Goal: Task Accomplishment & Management: Manage account settings

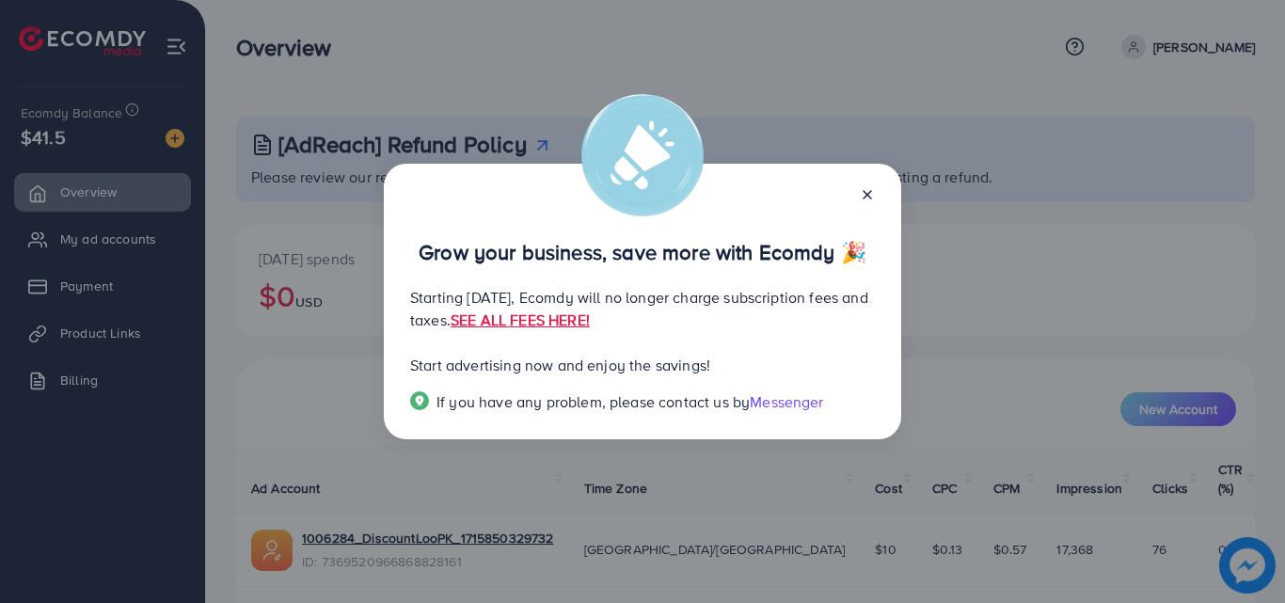
click at [868, 195] on line at bounding box center [867, 195] width 8 height 8
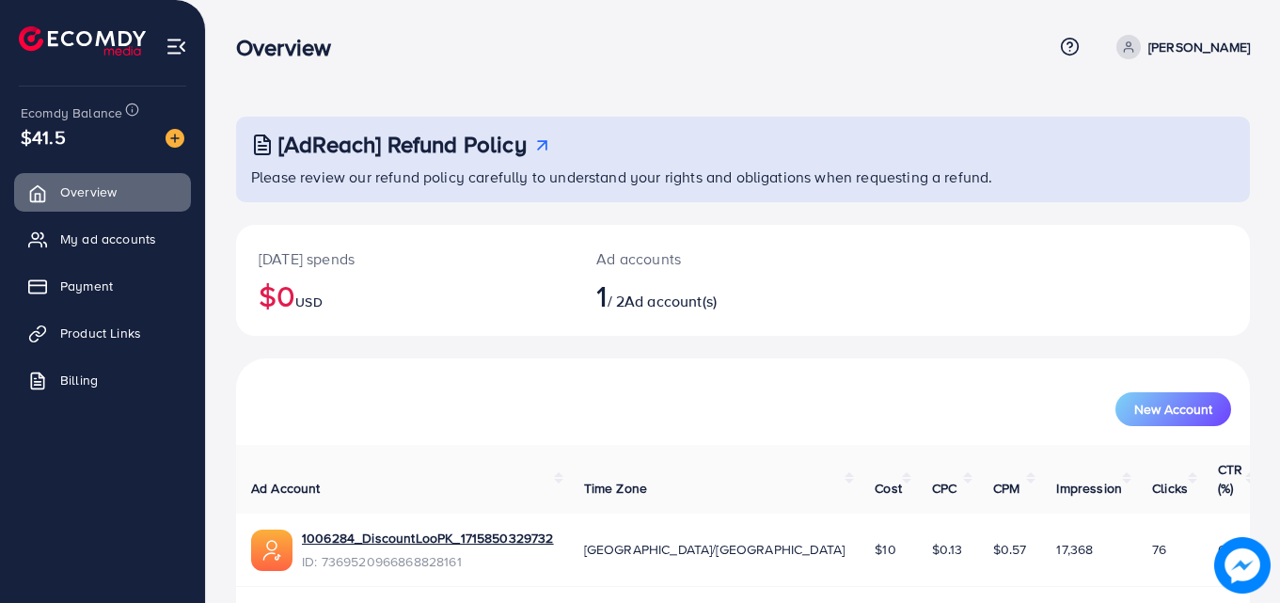
click at [33, 142] on span "$41.5" at bounding box center [43, 136] width 45 height 27
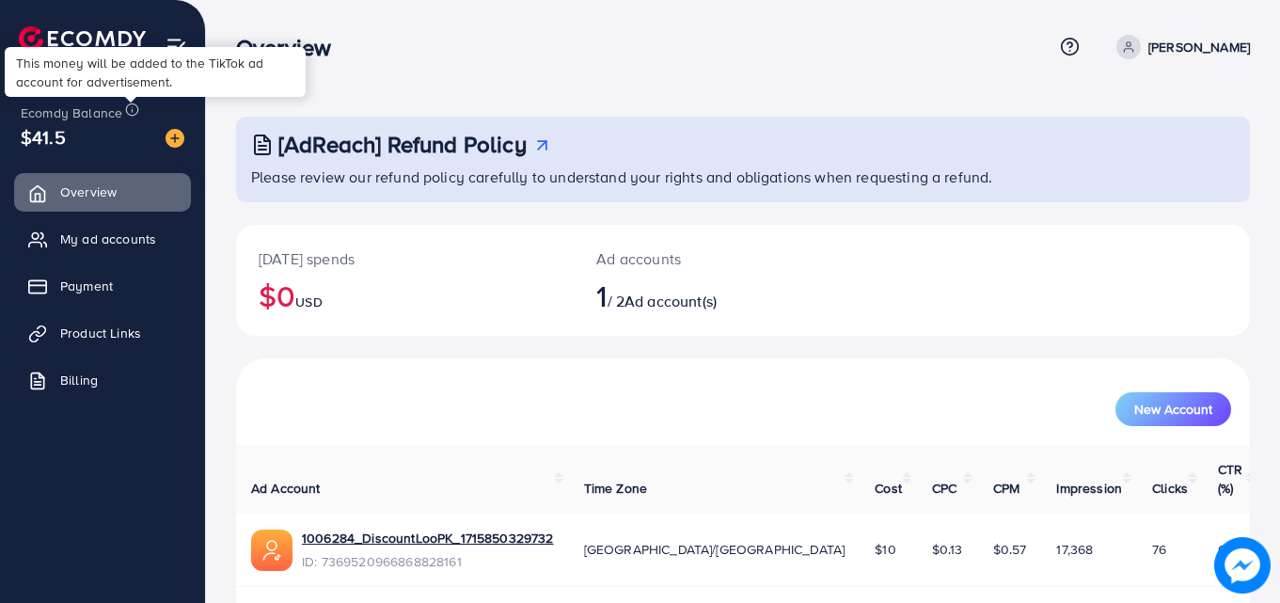
click at [134, 108] on icon at bounding box center [132, 109] width 14 height 14
click at [175, 134] on img at bounding box center [175, 138] width 19 height 19
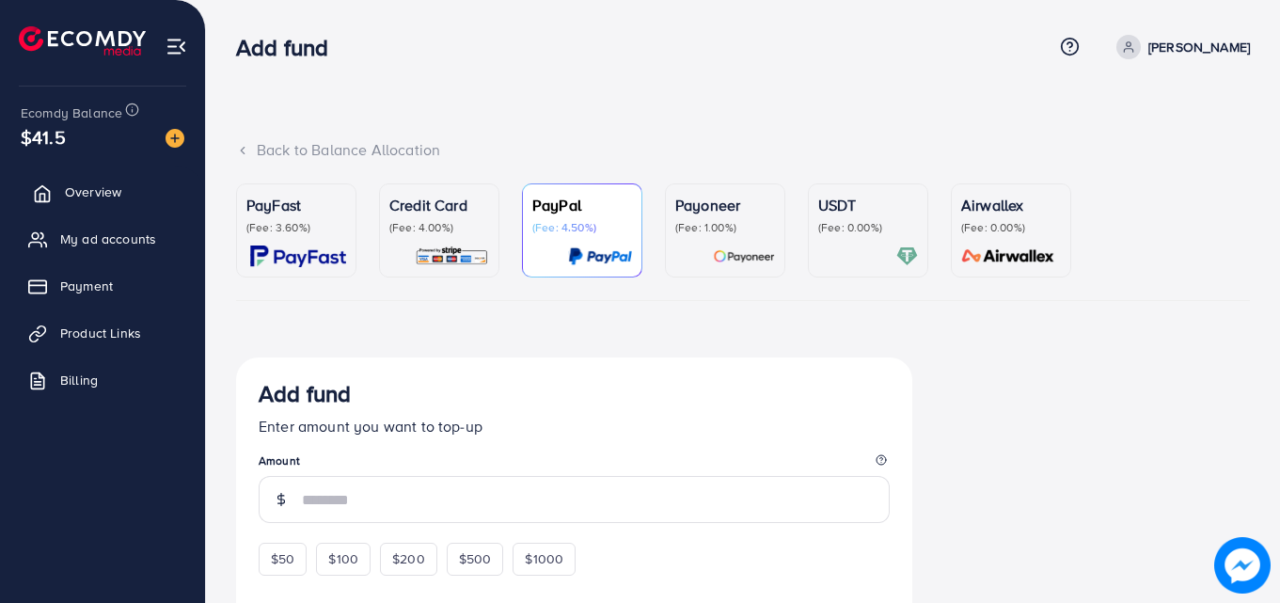
click at [107, 198] on span "Overview" at bounding box center [93, 191] width 56 height 19
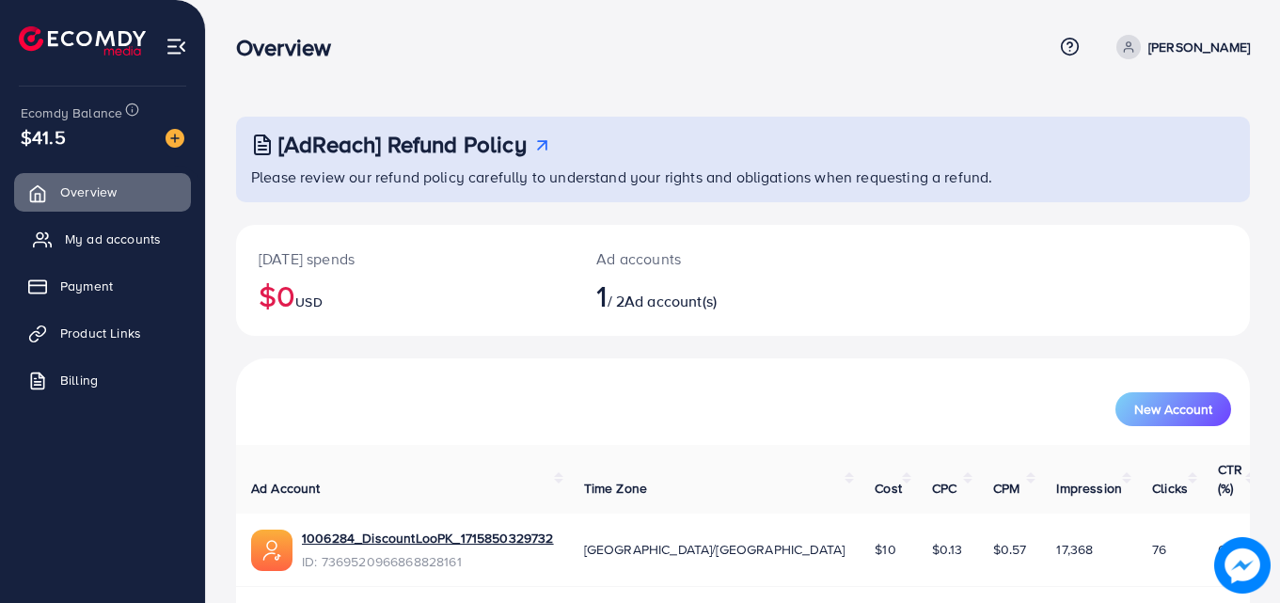
click at [107, 236] on span "My ad accounts" at bounding box center [113, 238] width 96 height 19
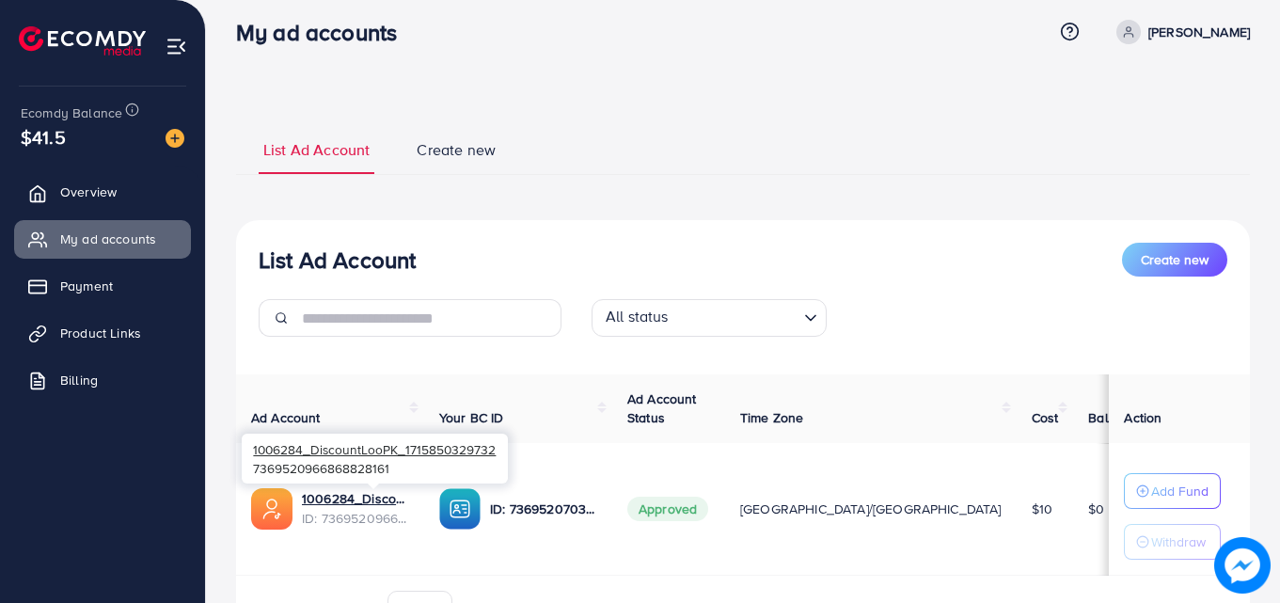
scroll to position [123, 0]
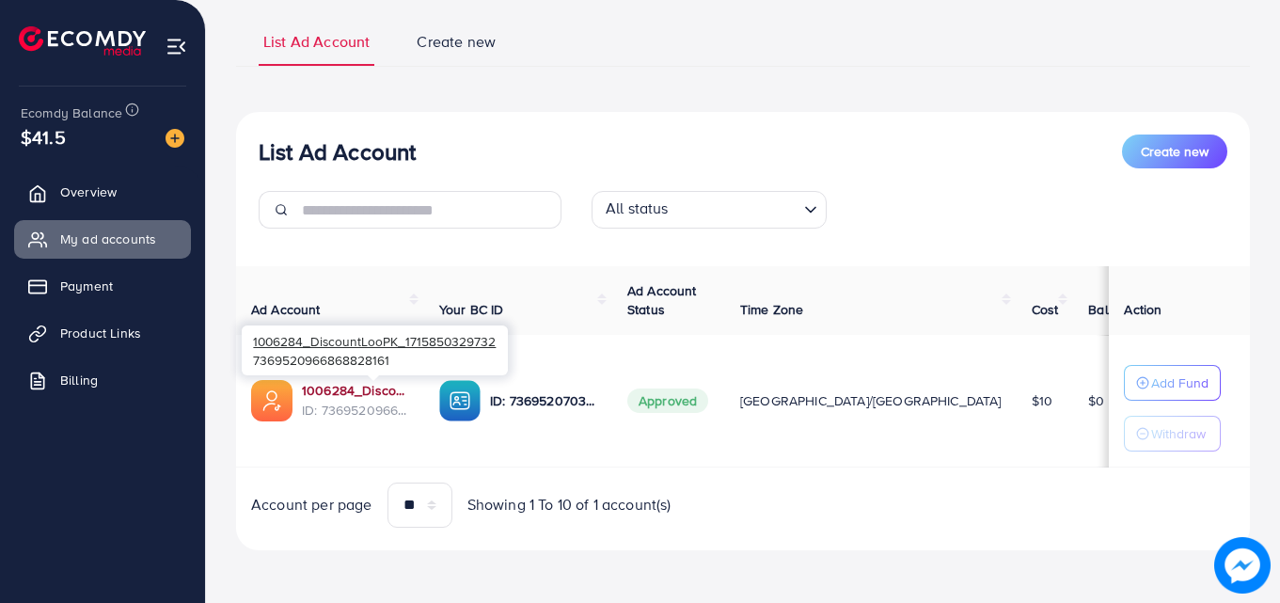
click at [355, 390] on link "1006284_DiscountLooPK_1715850329732" at bounding box center [355, 390] width 107 height 19
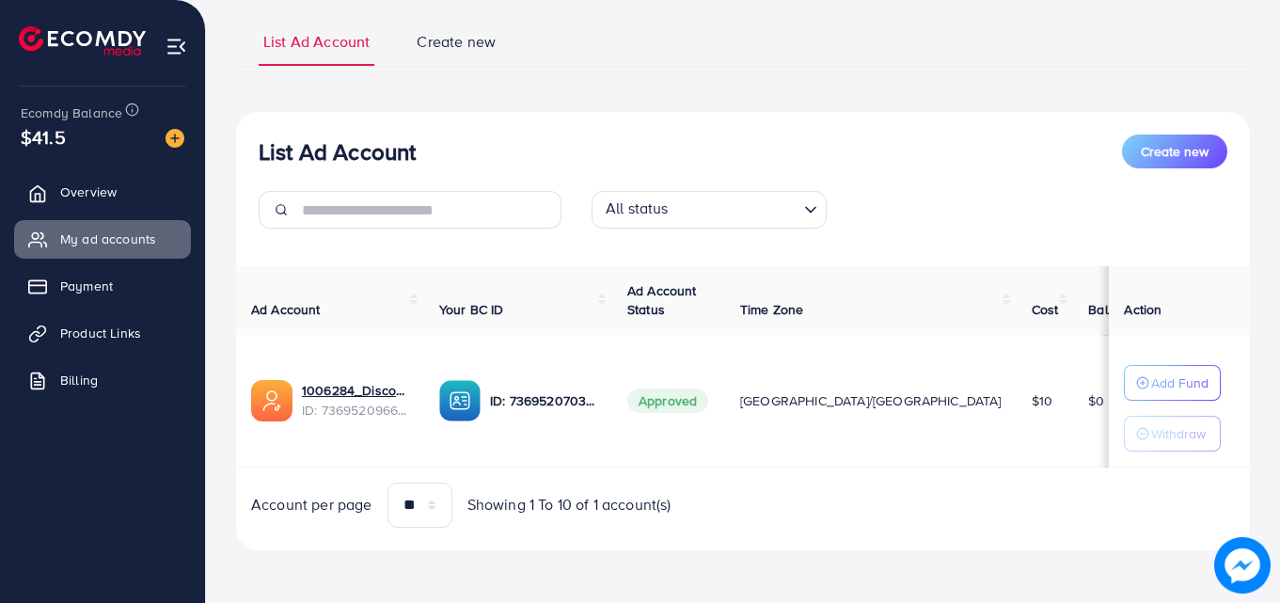
click at [481, 37] on span "Create new" at bounding box center [456, 42] width 79 height 22
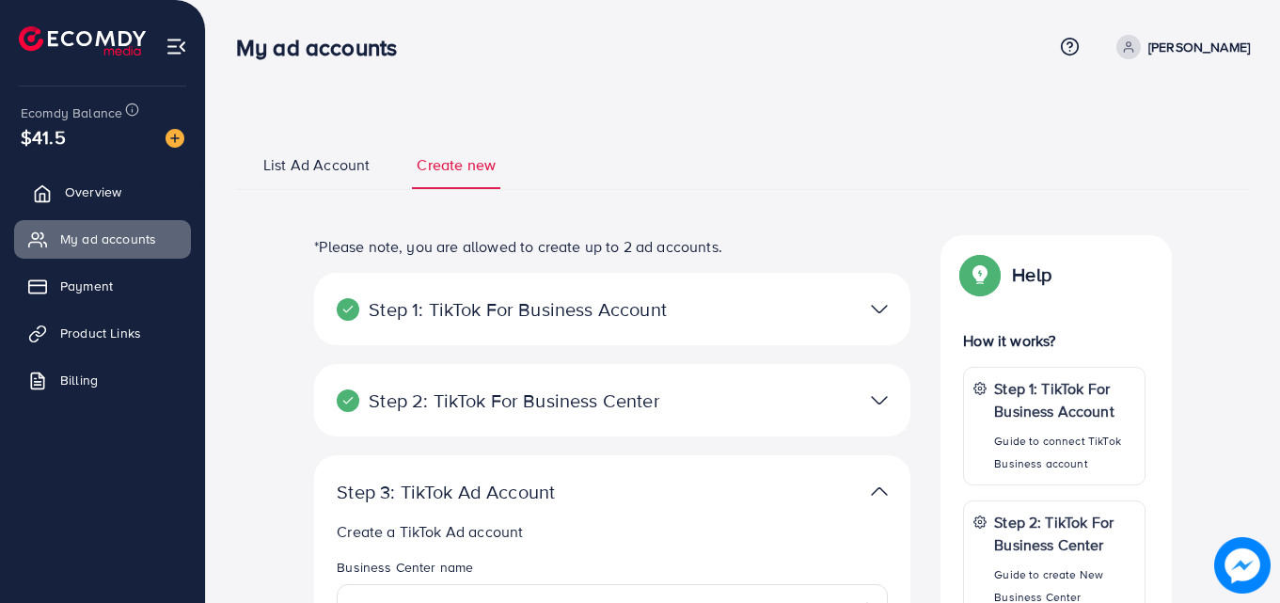
click at [87, 179] on link "Overview" at bounding box center [102, 192] width 177 height 38
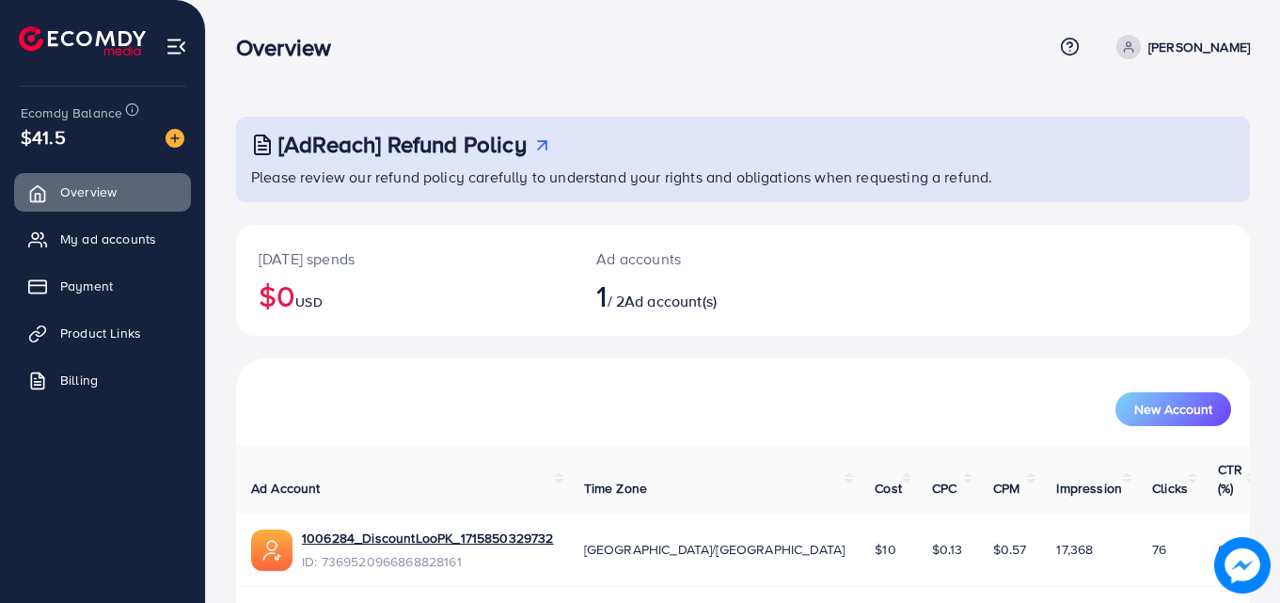
click at [1189, 47] on p "[PERSON_NAME]" at bounding box center [1199, 47] width 102 height 23
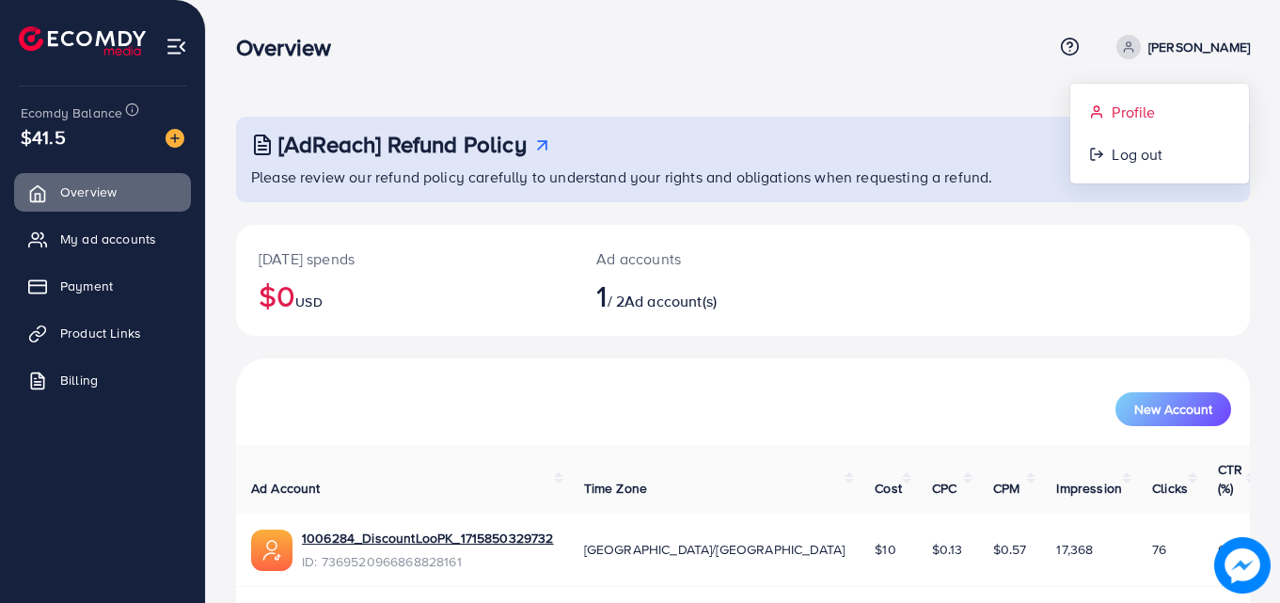
click at [1107, 113] on link "Profile" at bounding box center [1159, 112] width 179 height 42
select select "********"
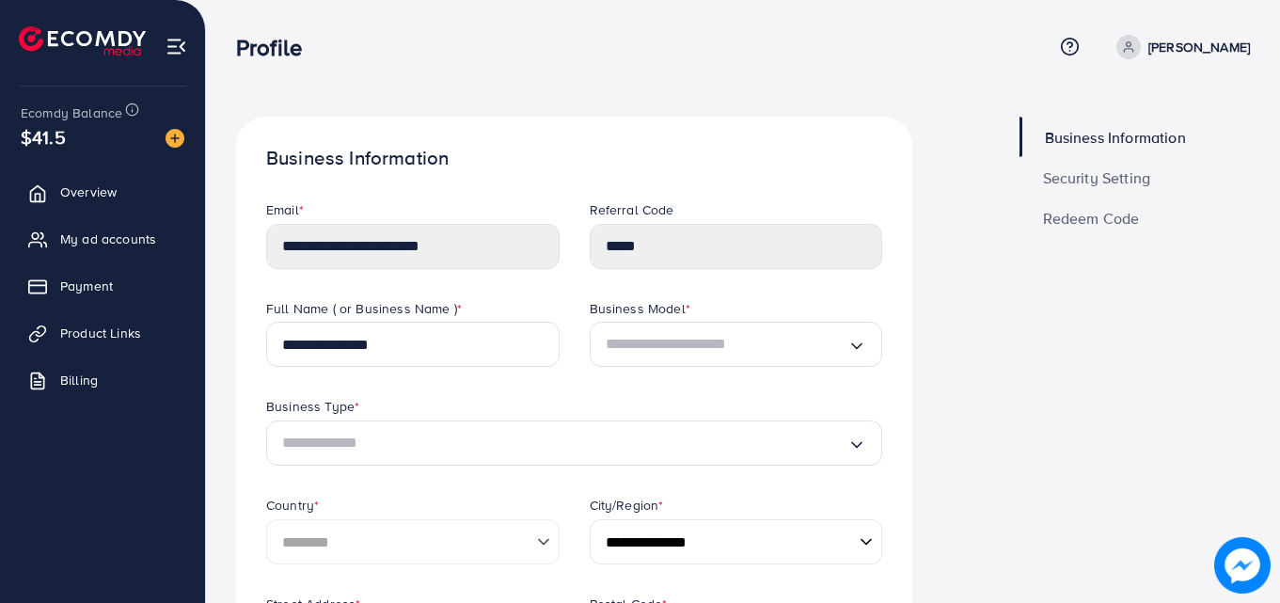
click at [1090, 181] on span "Security Setting" at bounding box center [1097, 177] width 108 height 15
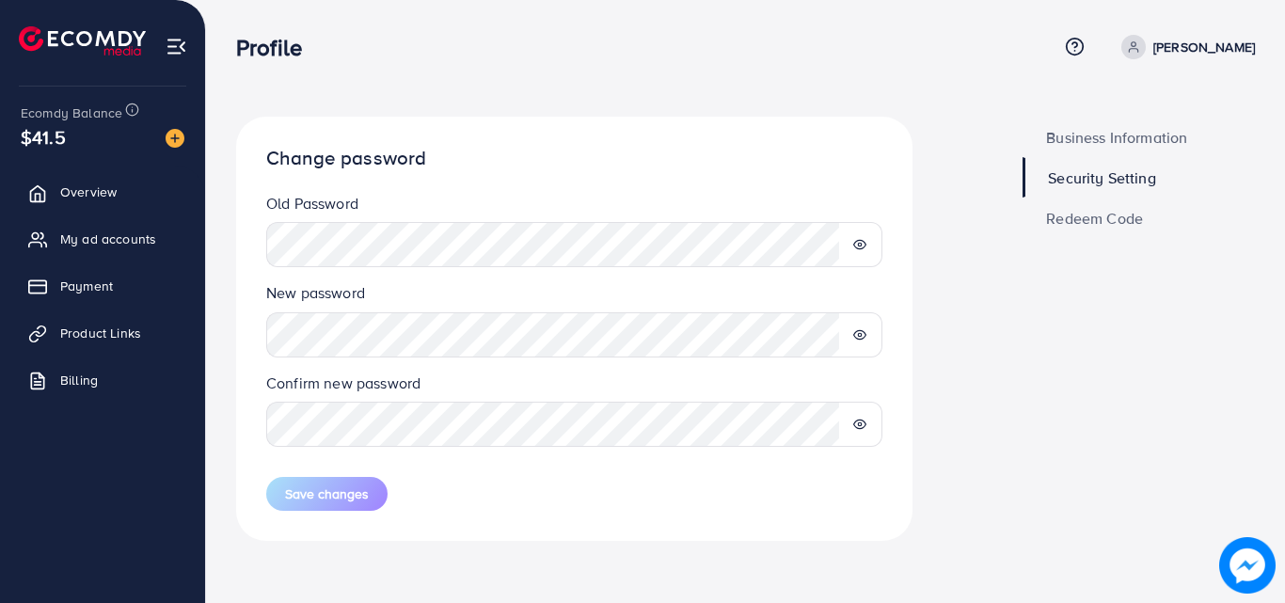
click at [1079, 223] on span "Redeem Code" at bounding box center [1094, 218] width 97 height 15
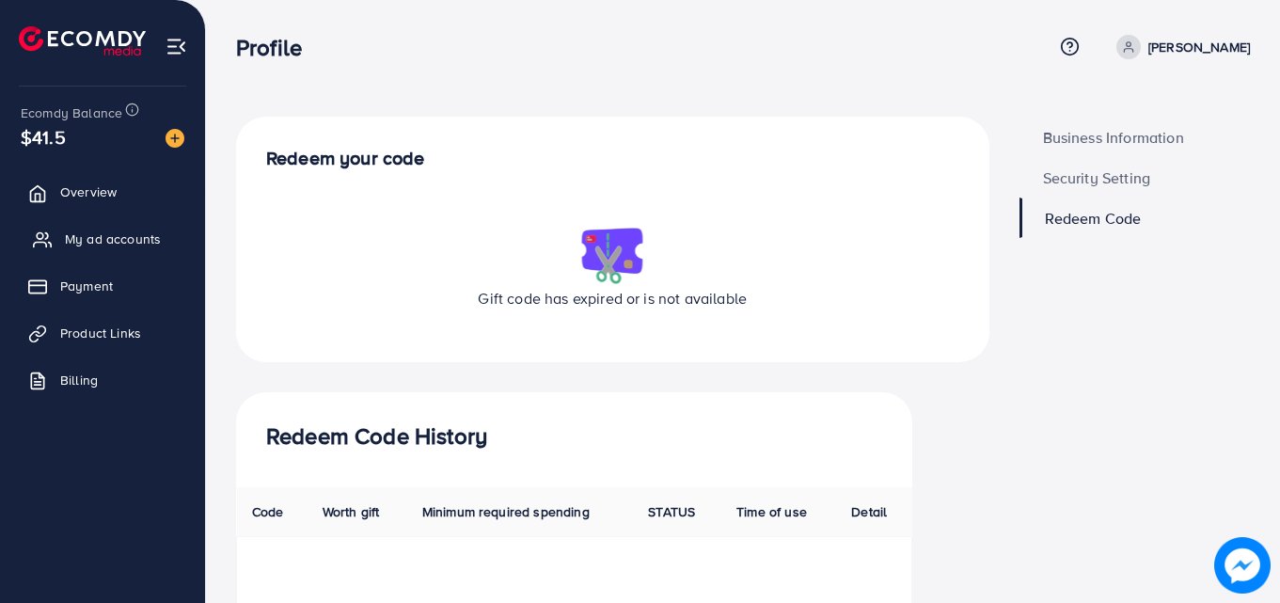
click at [135, 233] on span "My ad accounts" at bounding box center [113, 238] width 96 height 19
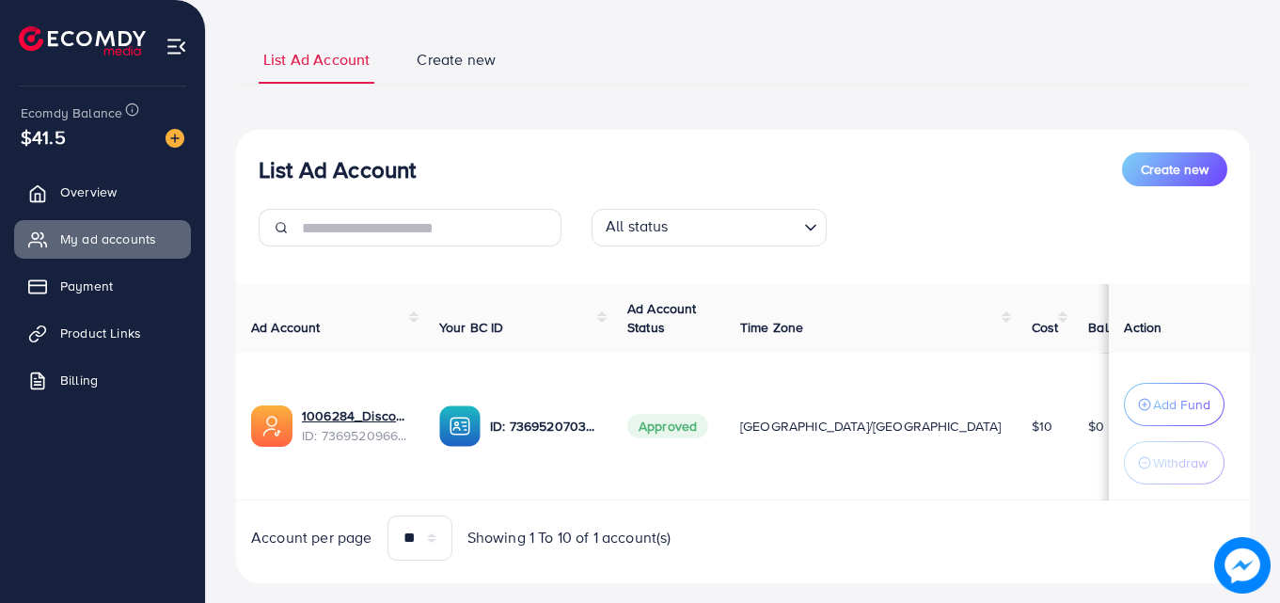
scroll to position [138, 0]
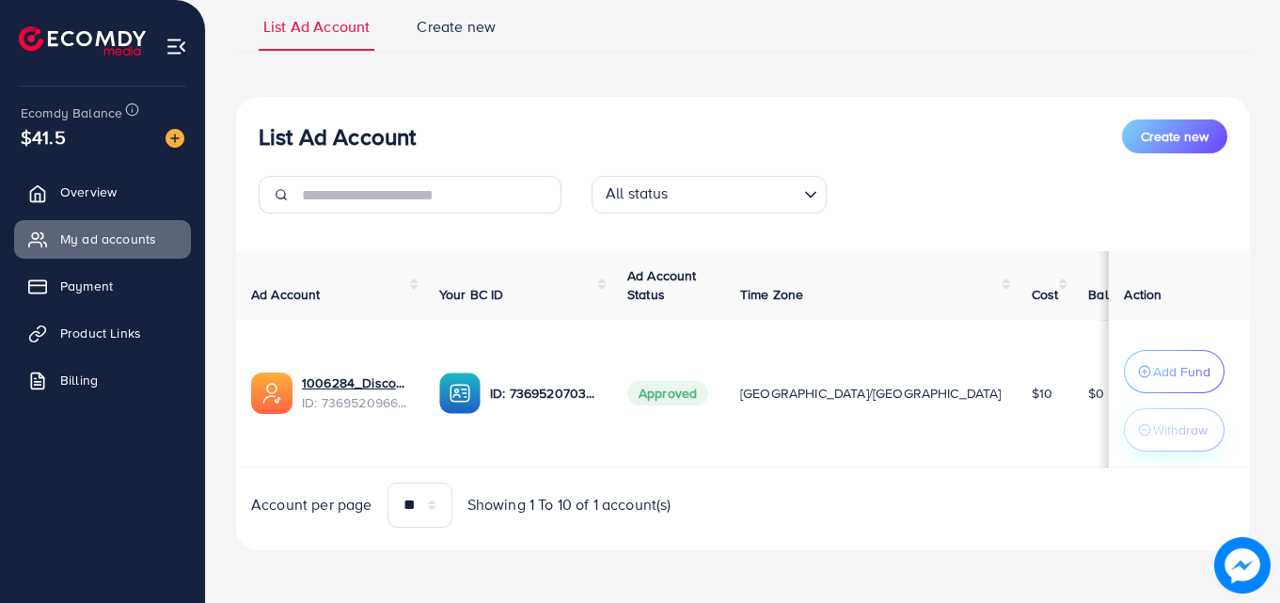
click at [1153, 423] on p "Withdraw" at bounding box center [1180, 429] width 55 height 23
click at [438, 28] on span "Create new" at bounding box center [456, 27] width 79 height 22
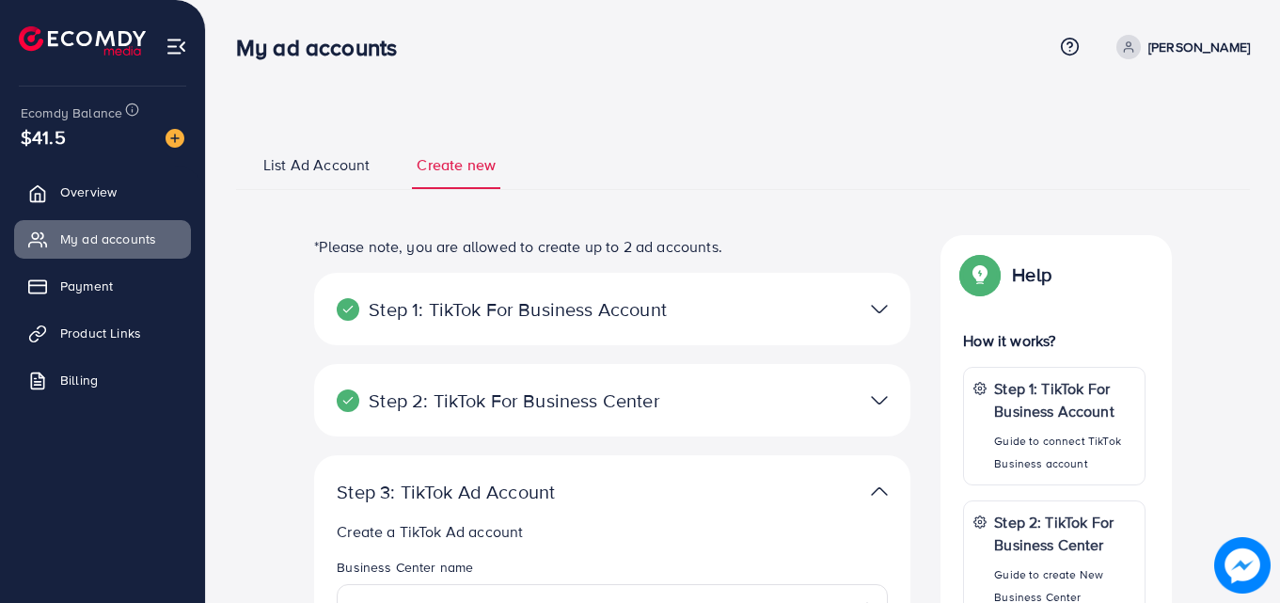
click at [288, 160] on span "List Ad Account" at bounding box center [316, 165] width 106 height 22
